Goal: Task Accomplishment & Management: Manage account settings

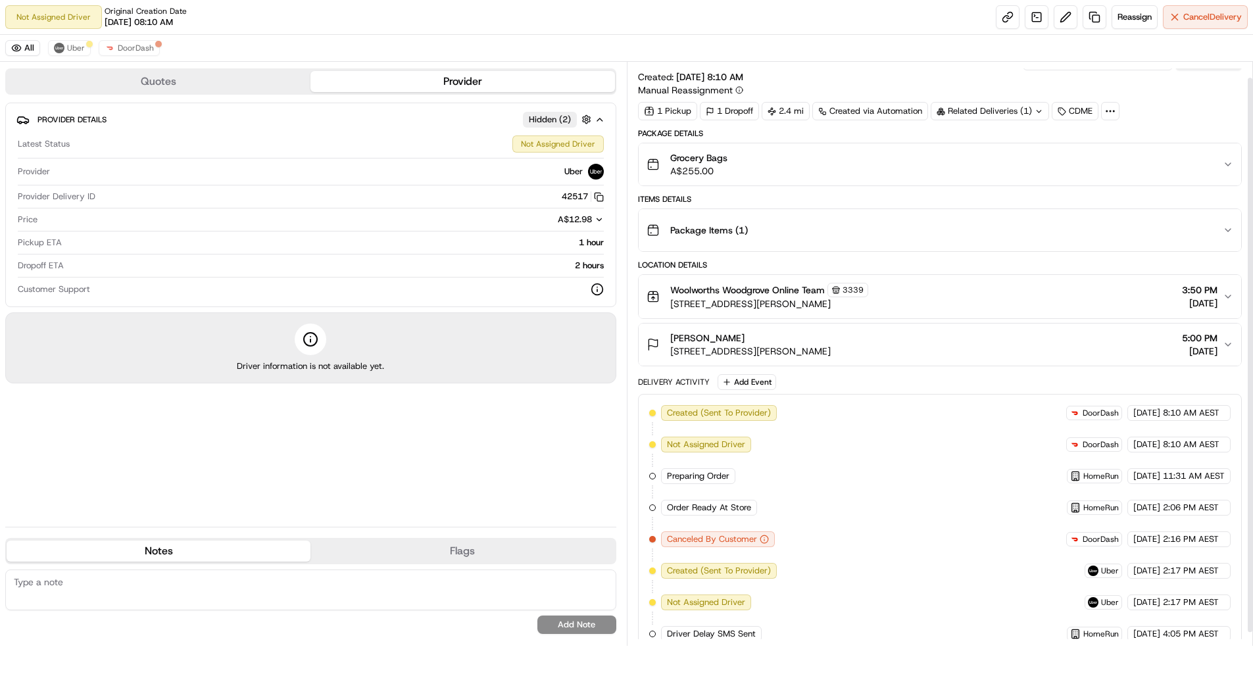
scroll to position [30, 0]
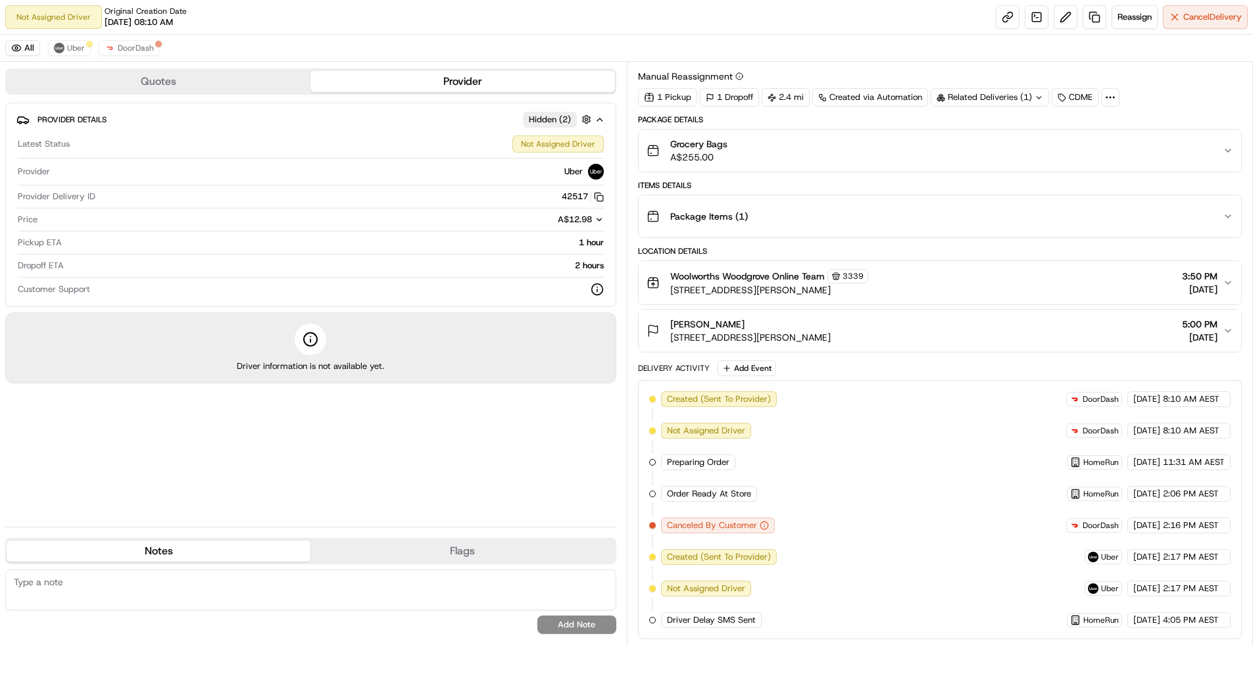
click at [623, 130] on div "Quotes Provider Provider Details Hidden ( 2 ) Latest Status Not Assigned Driver…" at bounding box center [313, 354] width 627 height 584
drag, startPoint x: 1064, startPoint y: 16, endPoint x: 1059, endPoint y: 54, distance: 38.4
click at [1059, 54] on div "Not Assigned Driver Original Creation Date [DATE] 08:10 AM Reassign Cancel Deli…" at bounding box center [626, 339] width 1253 height 678
click at [1199, 17] on span "Cancel Delivery" at bounding box center [1212, 17] width 59 height 12
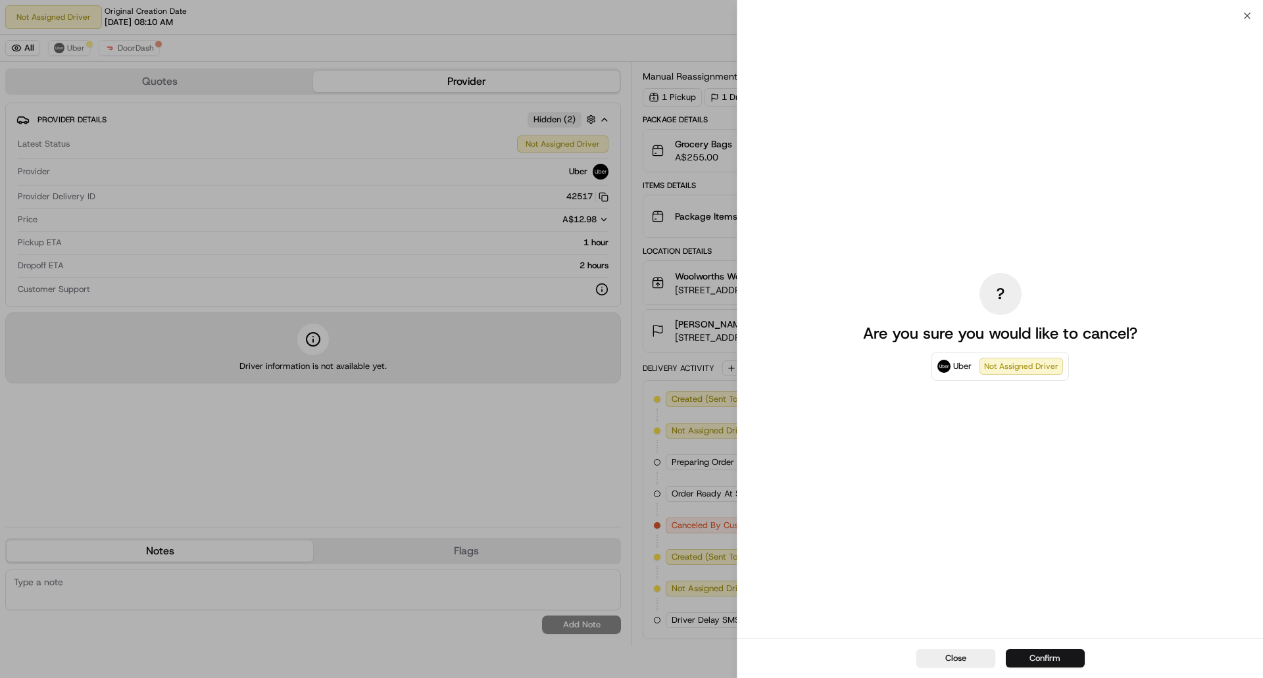
click at [1049, 659] on button "Confirm" at bounding box center [1045, 658] width 79 height 18
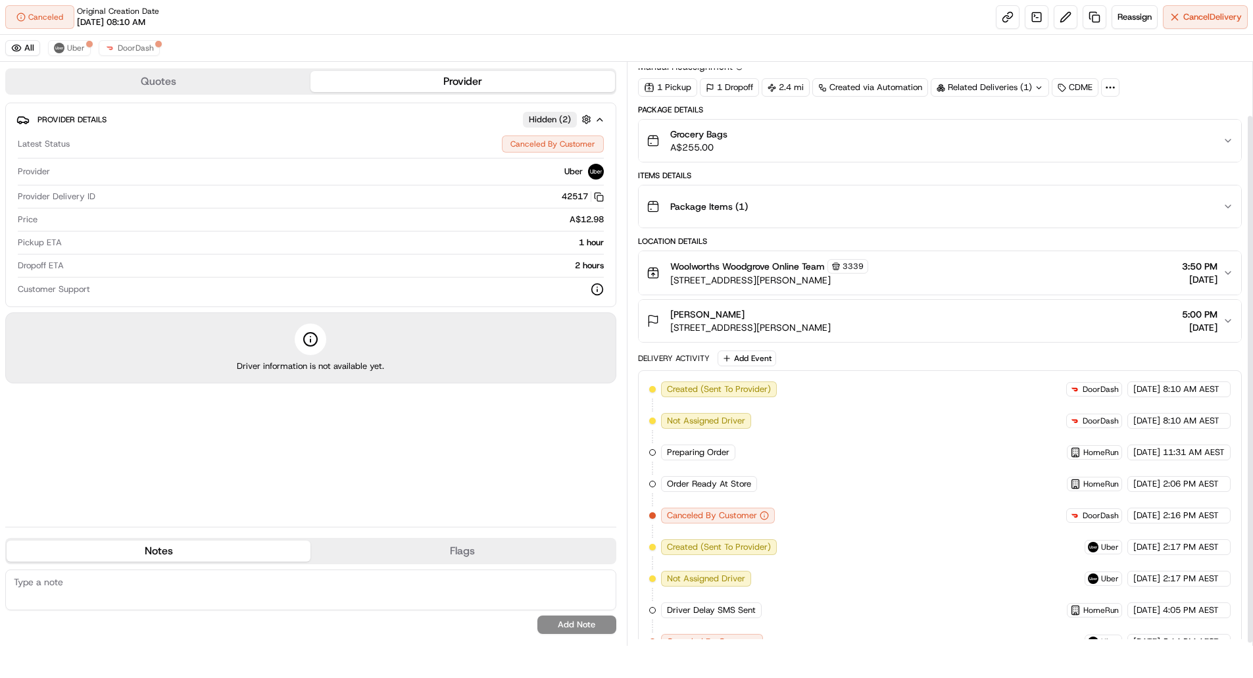
scroll to position [62, 0]
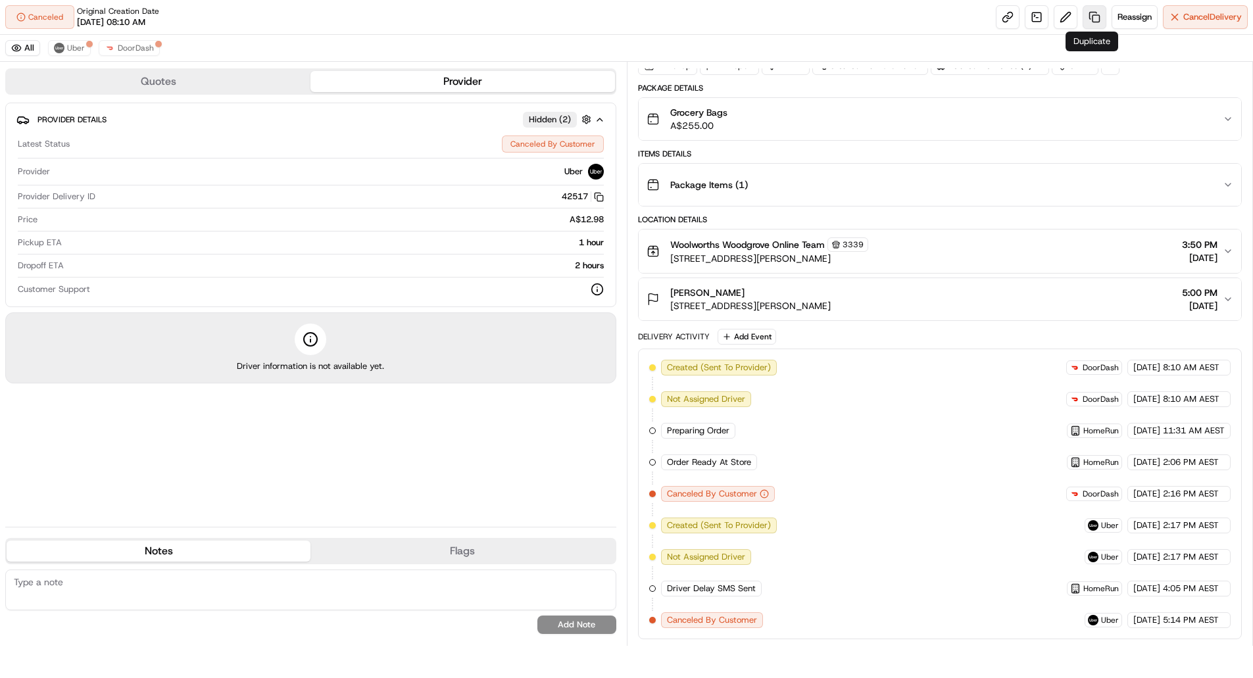
click at [1093, 20] on link at bounding box center [1095, 17] width 24 height 24
